Goal: Find specific page/section: Find specific page/section

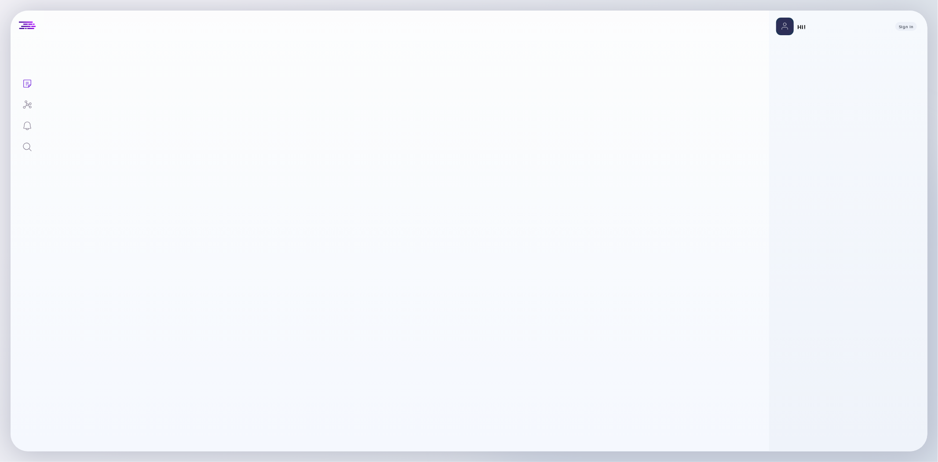
click at [24, 145] on icon "Search" at bounding box center [27, 147] width 11 height 11
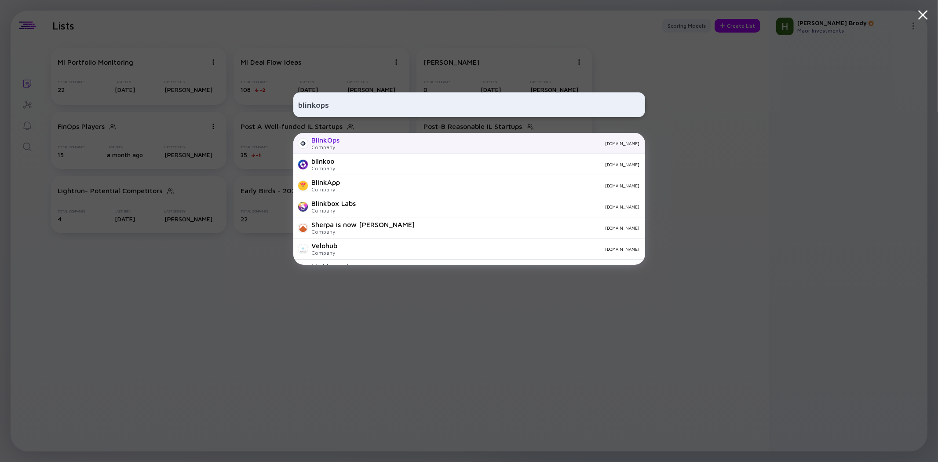
type input "blinkops"
click at [339, 143] on div "BlinkOps" at bounding box center [326, 140] width 28 height 8
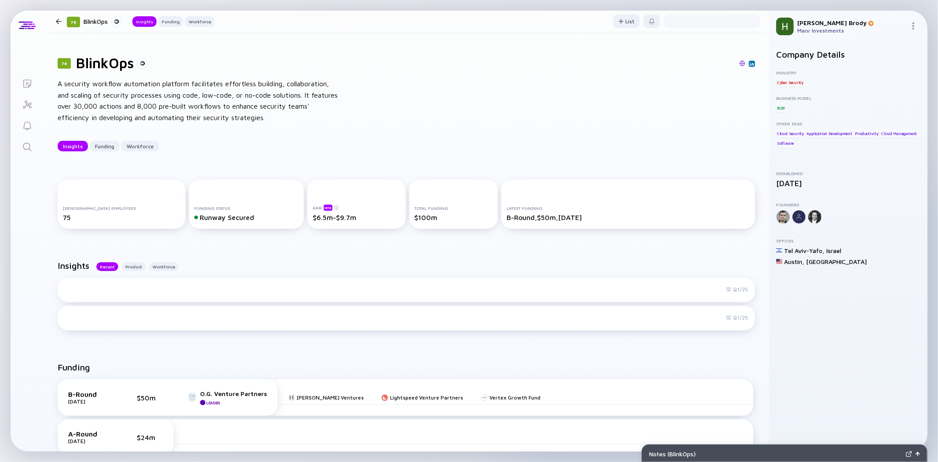
scroll to position [260, 0]
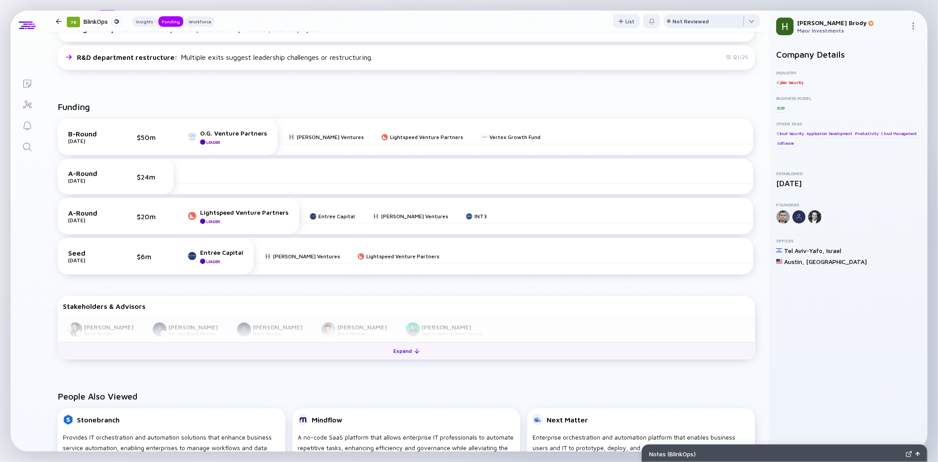
click at [399, 352] on div "Expand" at bounding box center [406, 351] width 37 height 14
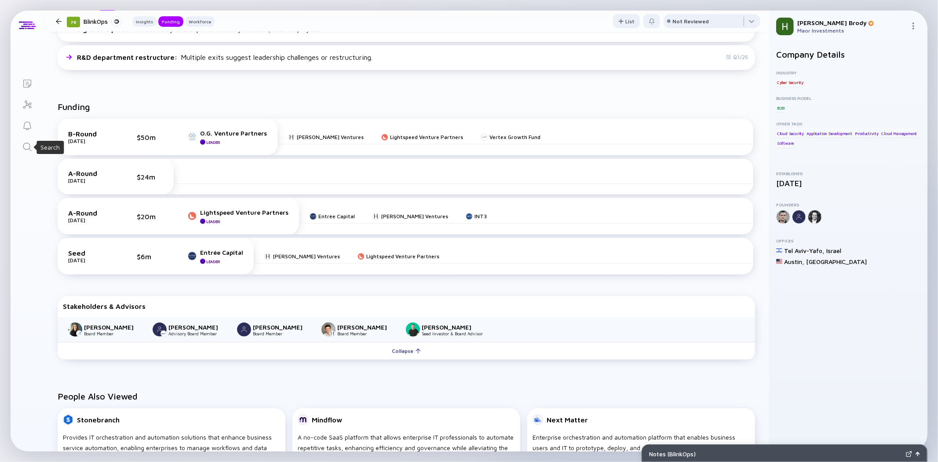
click at [29, 148] on icon "Search" at bounding box center [27, 147] width 8 height 8
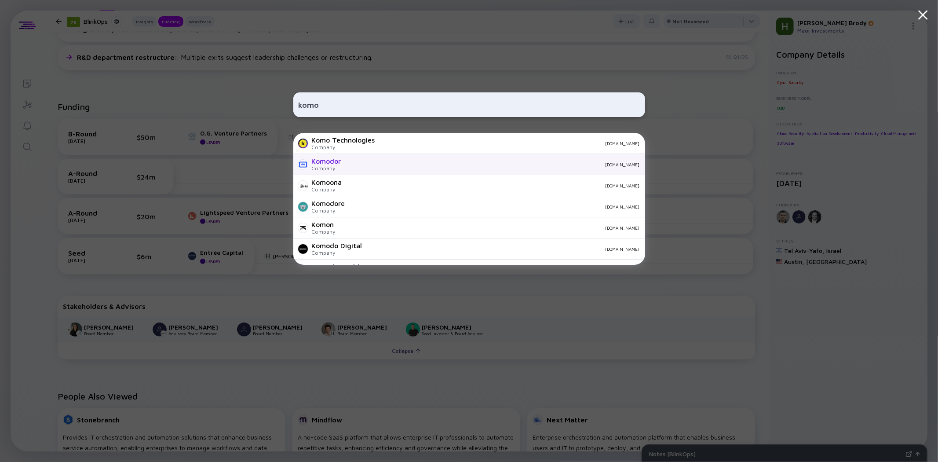
type input "komo"
click at [309, 161] on div "Komodor Company [DOMAIN_NAME]" at bounding box center [469, 164] width 352 height 21
